Goal: Information Seeking & Learning: Learn about a topic

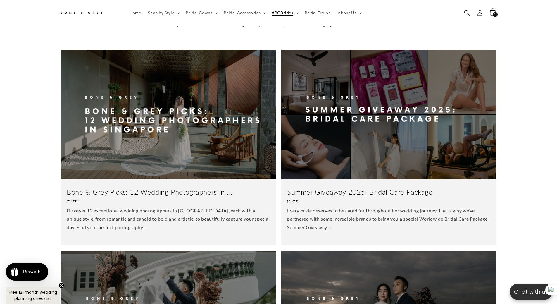
scroll to position [0, 161]
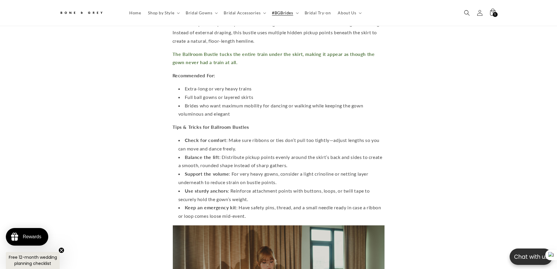
scroll to position [0, 161]
